Goal: Task Accomplishment & Management: Use online tool/utility

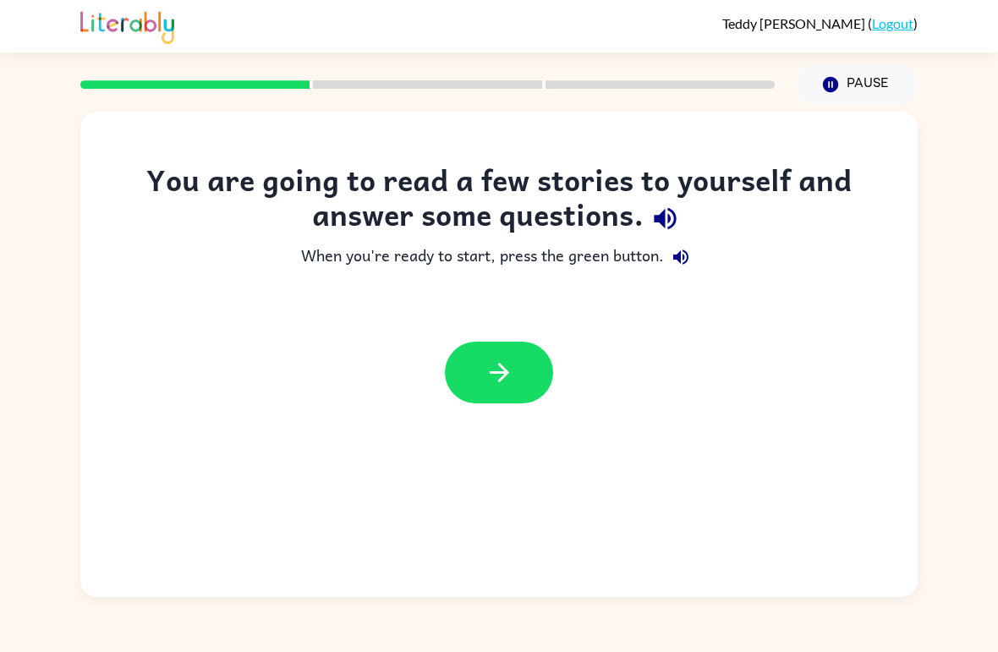
click at [507, 375] on icon "button" at bounding box center [498, 372] width 19 height 19
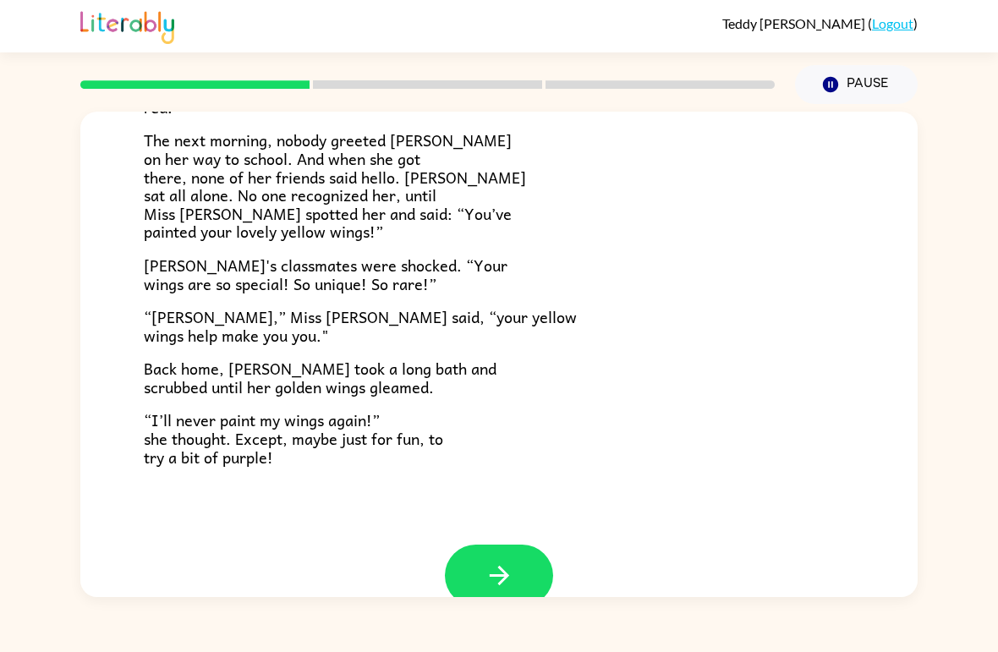
scroll to position [436, 0]
click at [518, 546] on button "button" at bounding box center [499, 575] width 108 height 62
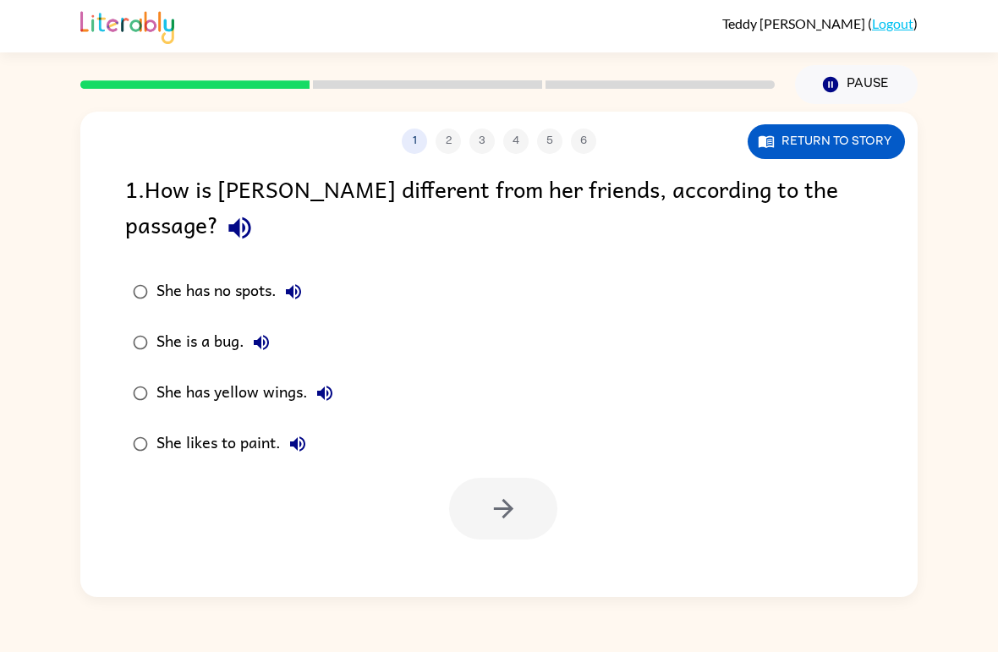
click at [173, 376] on div "She has yellow wings." at bounding box center [248, 393] width 185 height 34
click at [510, 494] on icon "button" at bounding box center [504, 509] width 30 height 30
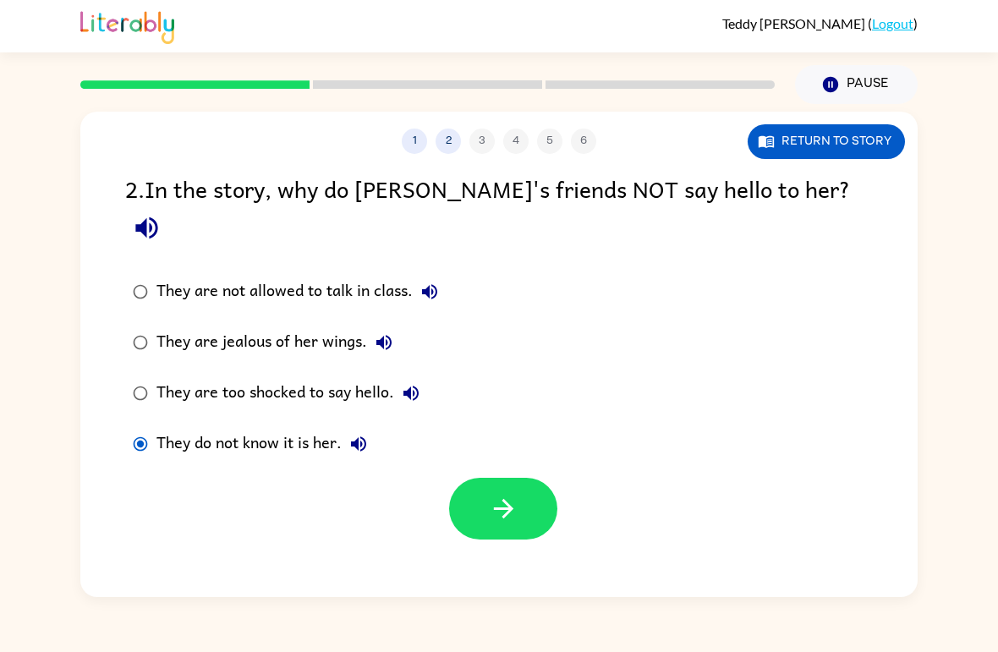
click at [503, 494] on icon "button" at bounding box center [504, 509] width 30 height 30
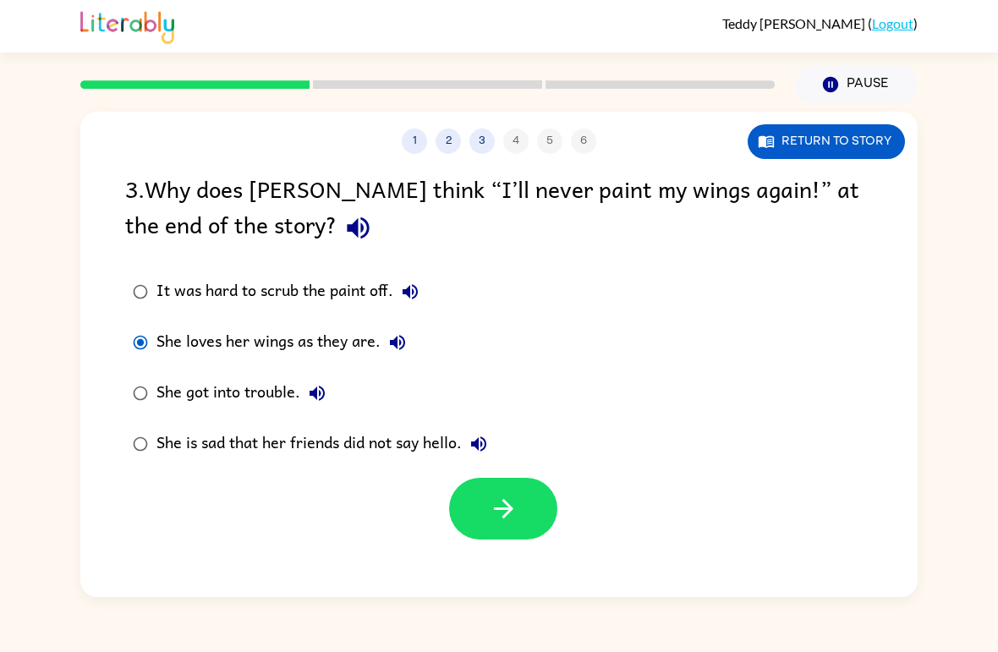
click at [490, 508] on icon "button" at bounding box center [504, 509] width 30 height 30
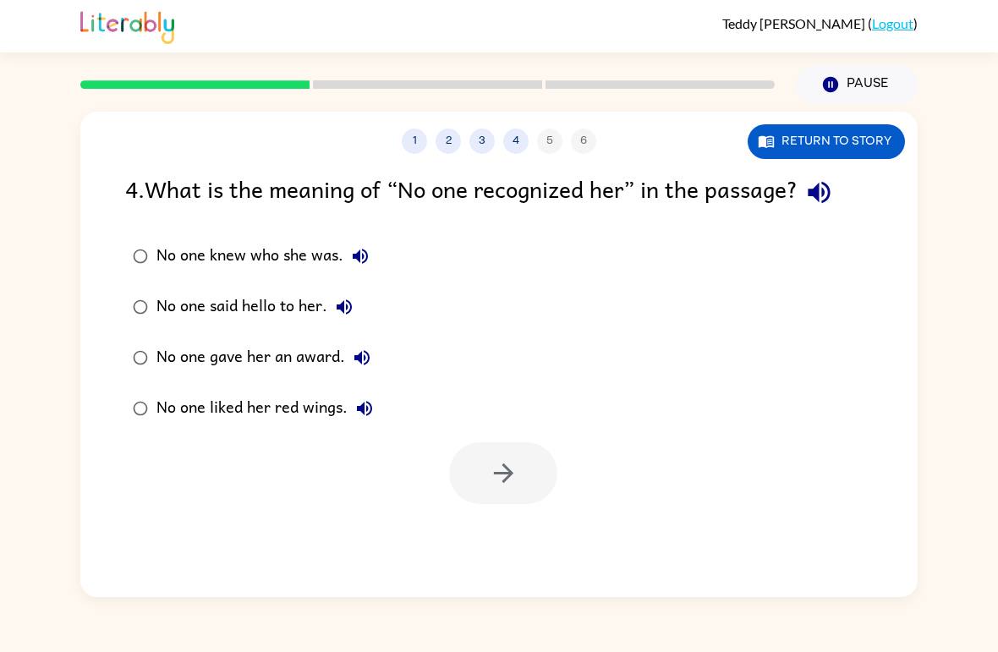
click at [173, 248] on div "No one knew who she was." at bounding box center [266, 256] width 221 height 34
click at [512, 481] on icon "button" at bounding box center [504, 473] width 30 height 30
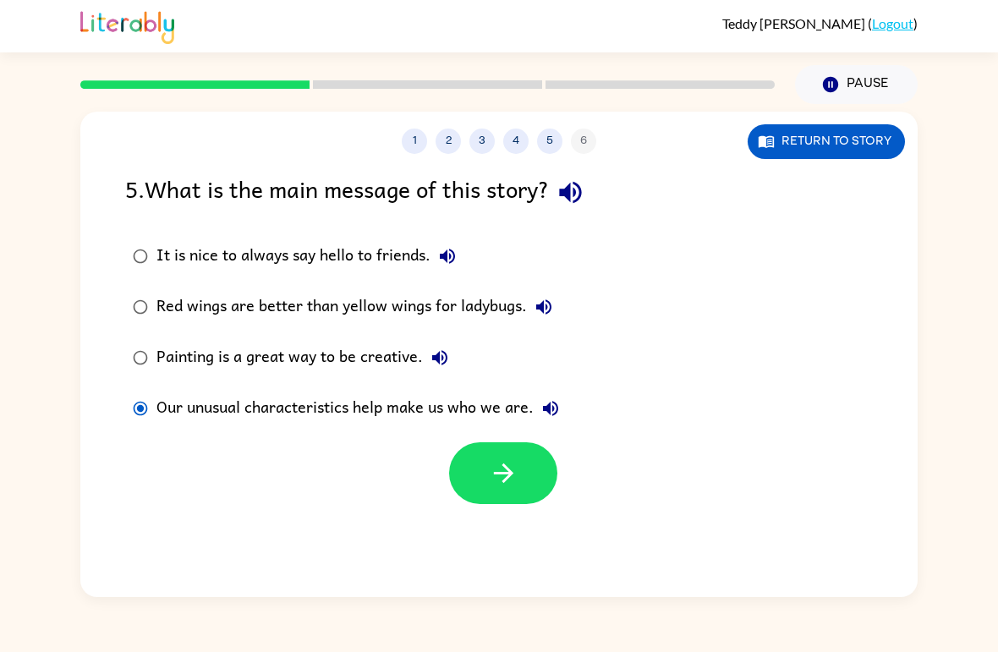
click at [497, 472] on icon "button" at bounding box center [504, 473] width 30 height 30
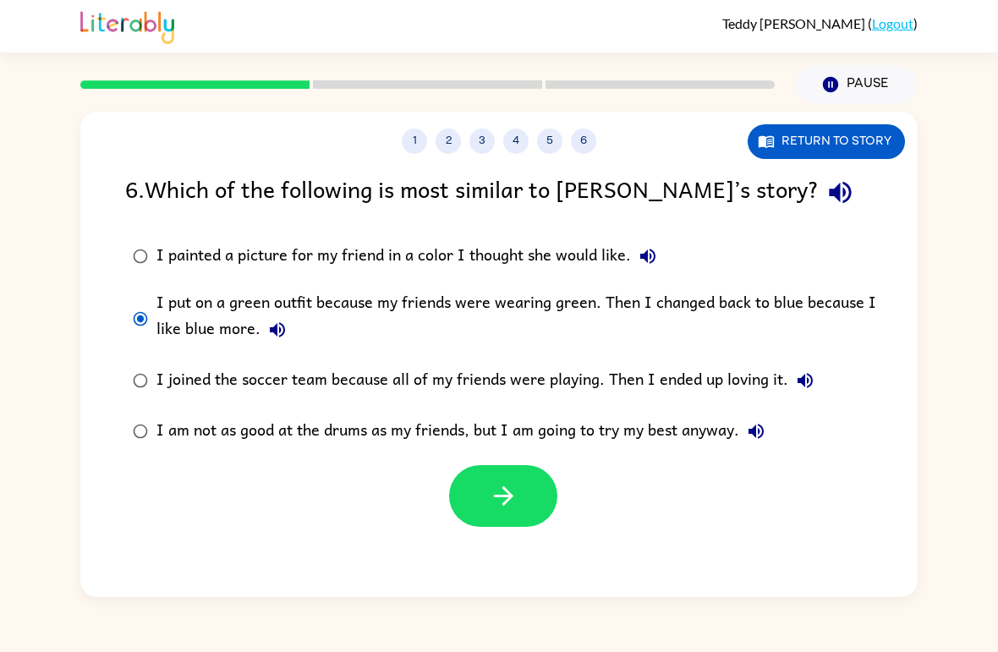
click at [536, 508] on button "button" at bounding box center [503, 496] width 108 height 62
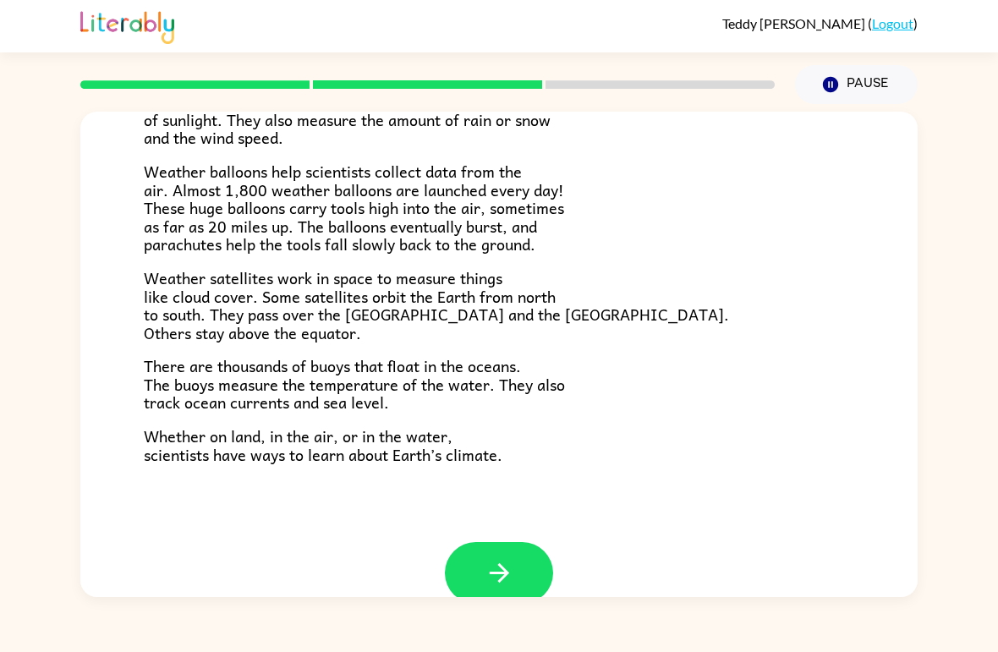
scroll to position [439, 0]
click at [502, 562] on icon "button" at bounding box center [500, 572] width 30 height 30
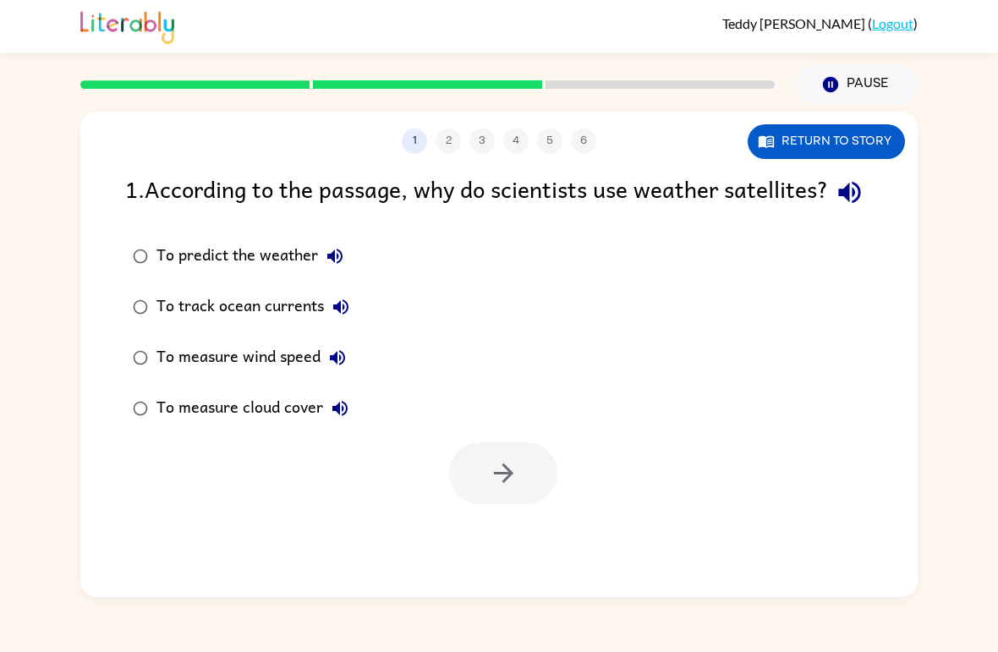
scroll to position [0, 0]
click at [242, 273] on div "To predict the weather" at bounding box center [253, 256] width 195 height 34
click at [524, 504] on button "button" at bounding box center [503, 473] width 108 height 62
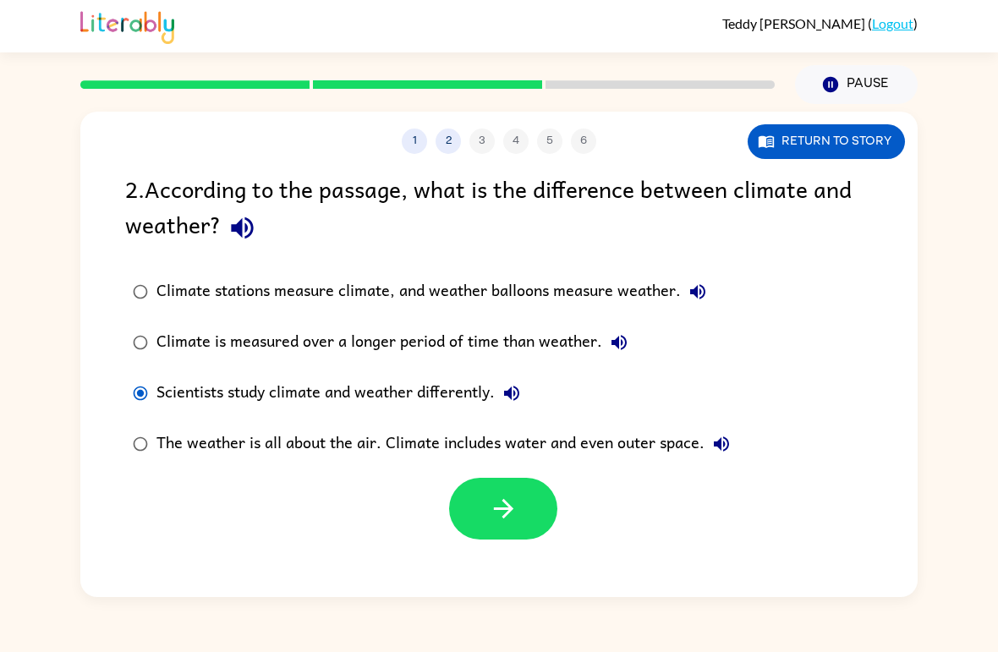
click at [504, 508] on icon "button" at bounding box center [504, 509] width 30 height 30
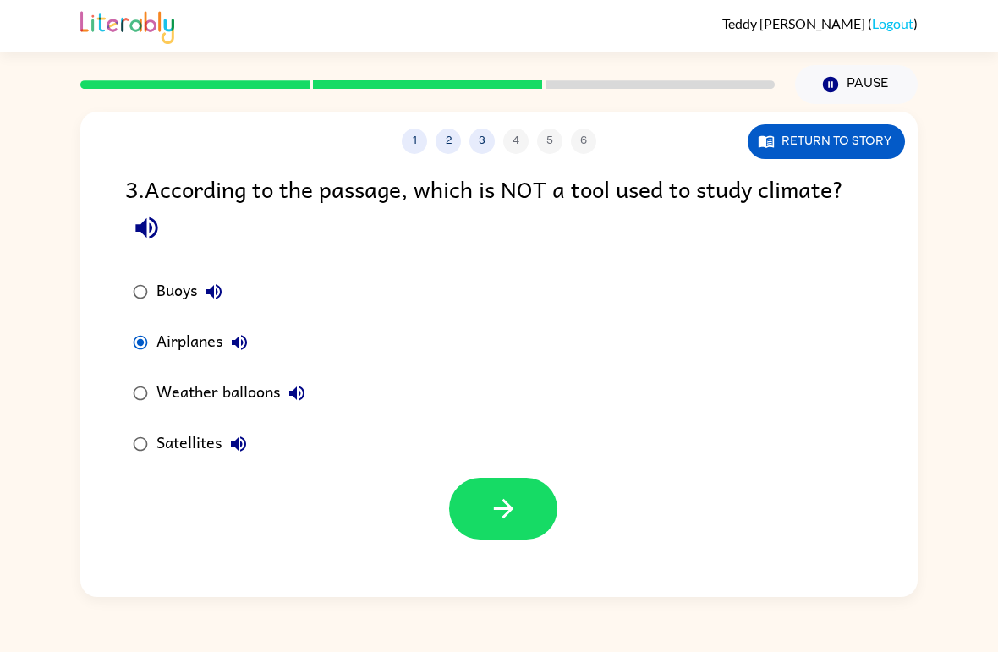
click at [506, 493] on button "button" at bounding box center [503, 509] width 108 height 62
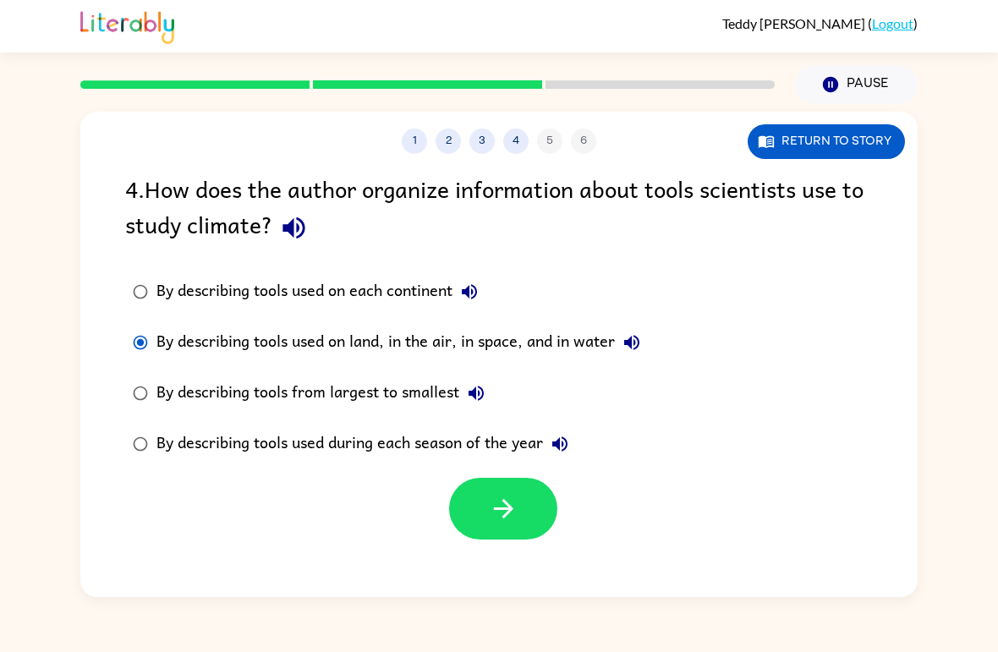
click at [542, 532] on button "button" at bounding box center [503, 509] width 108 height 62
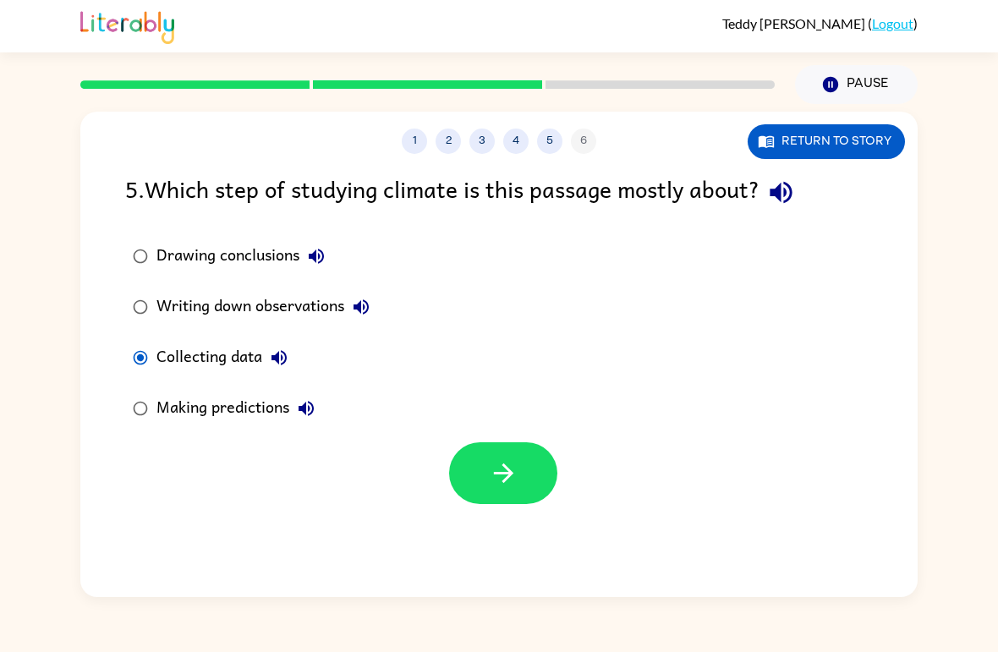
click at [472, 478] on button "button" at bounding box center [503, 473] width 108 height 62
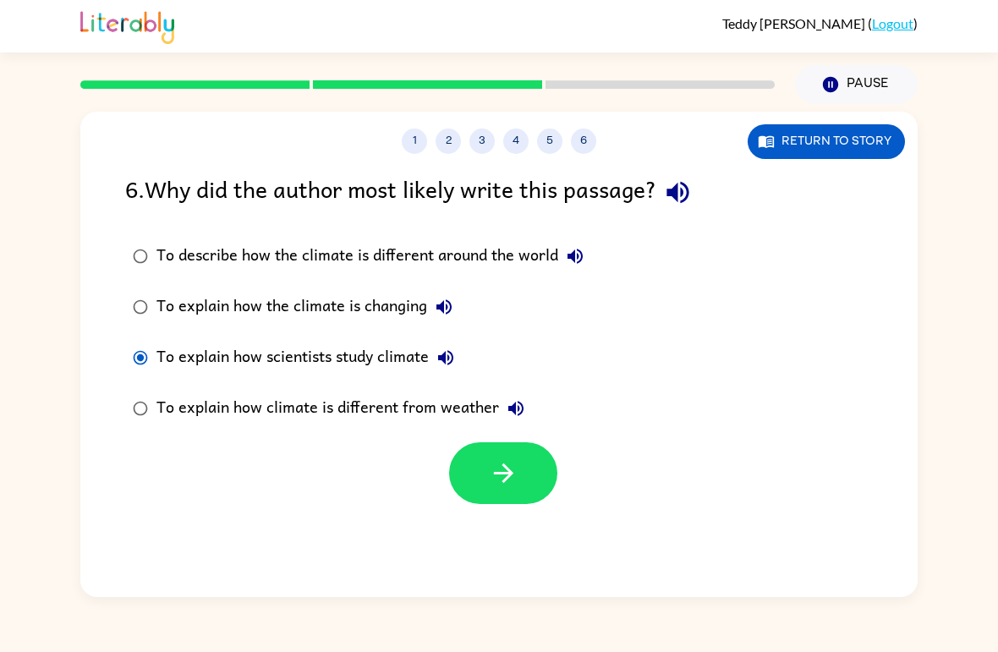
click at [524, 476] on button "button" at bounding box center [503, 473] width 108 height 62
